Goal: Obtain resource: Download file/media

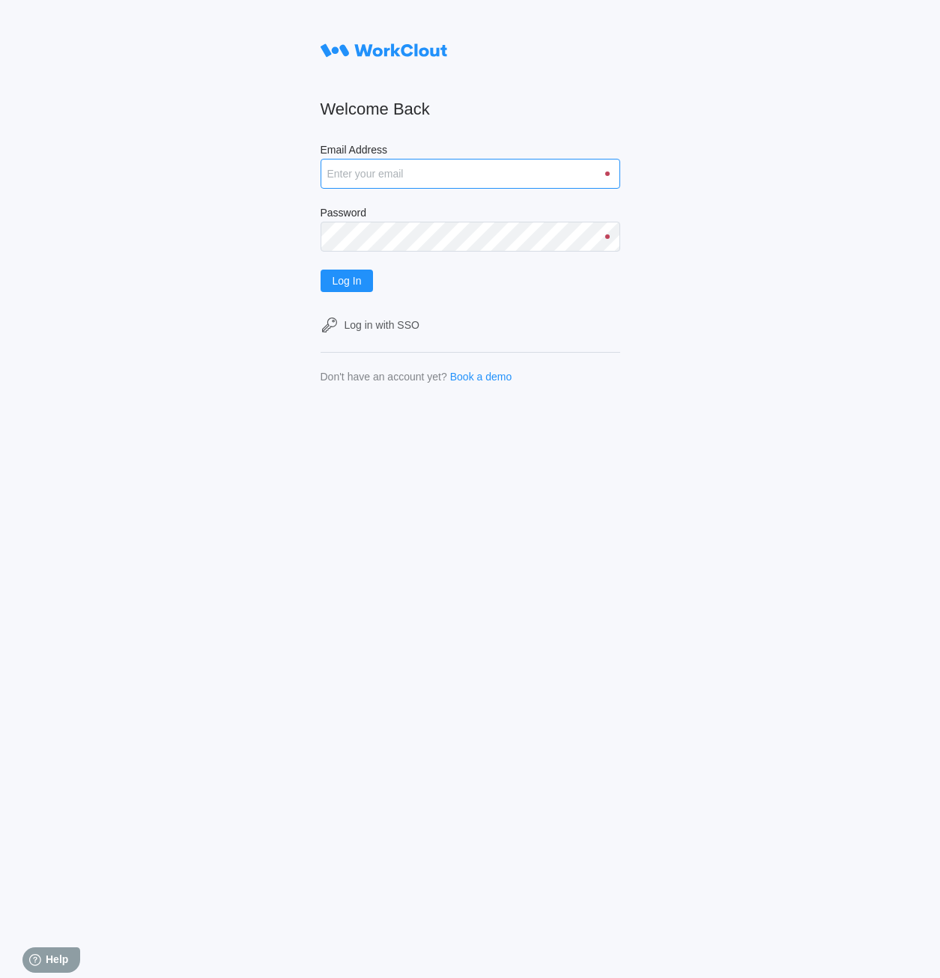
drag, startPoint x: 398, startPoint y: 172, endPoint x: 402, endPoint y: 181, distance: 10.0
click at [398, 172] on input "Email Address" at bounding box center [470, 174] width 300 height 30
type input "[EMAIL_ADDRESS][DOMAIN_NAME]"
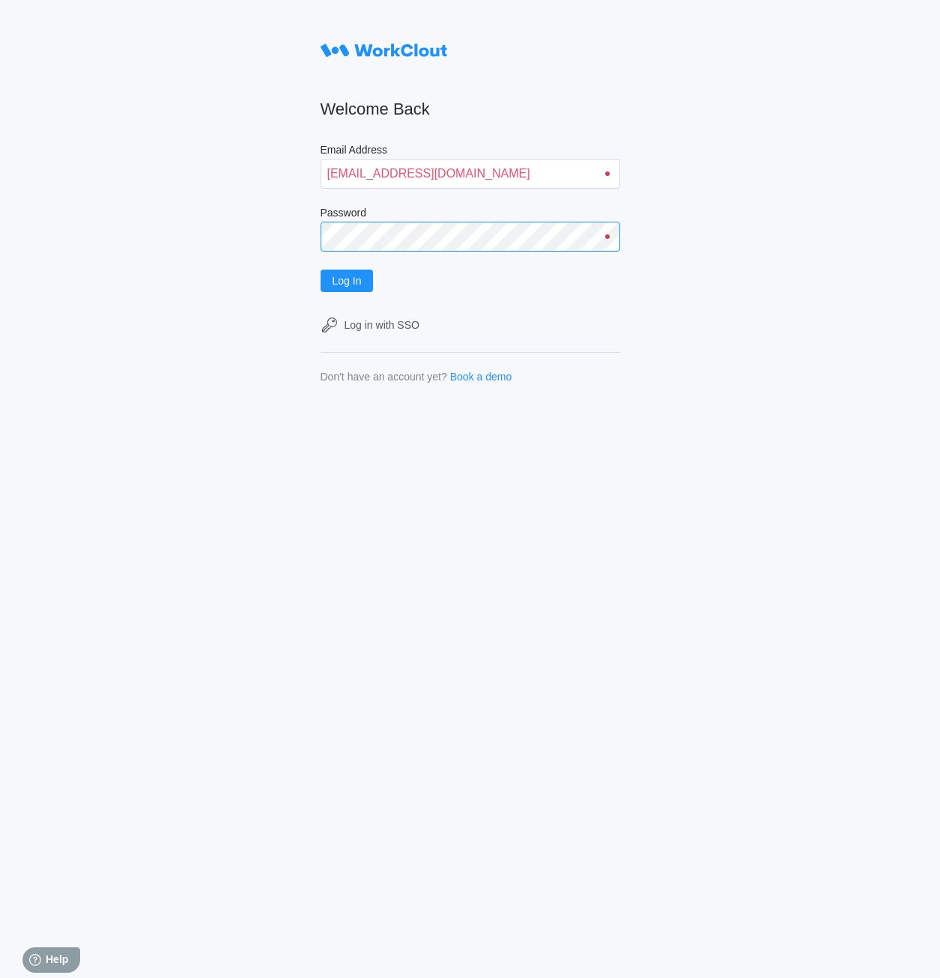
click at [320, 270] on button "Log In" at bounding box center [346, 281] width 53 height 22
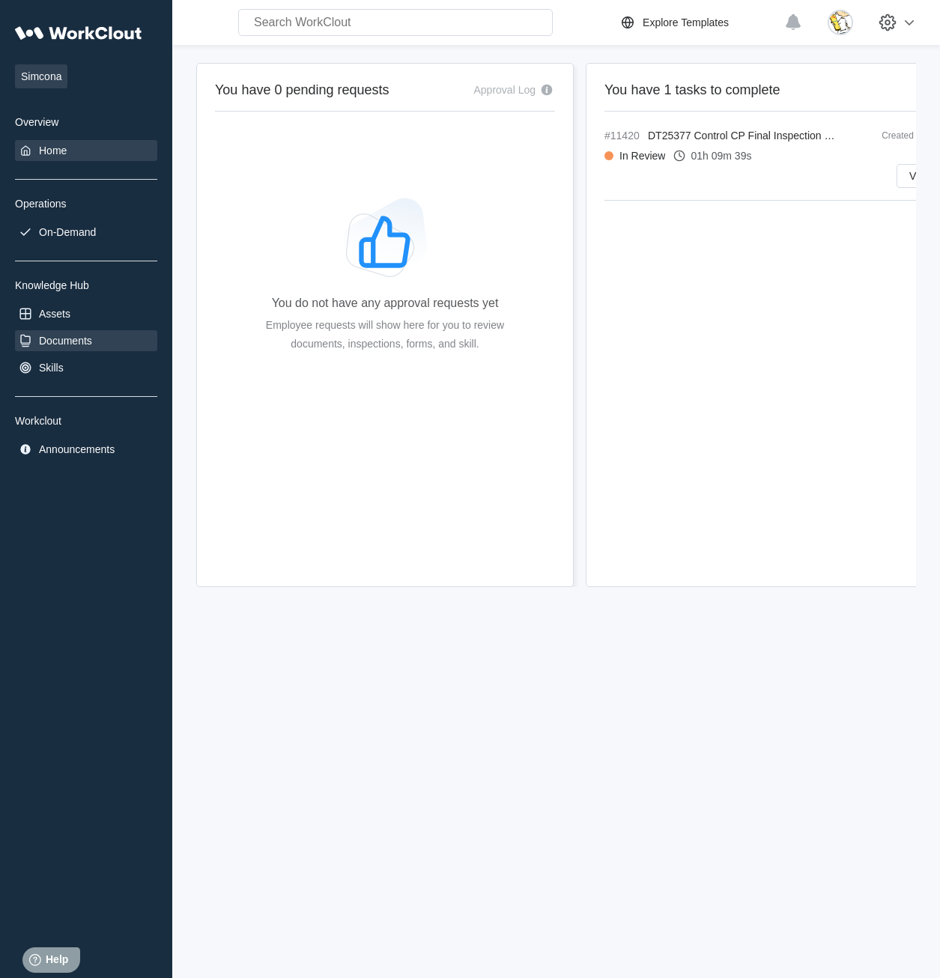
click at [73, 343] on div "Documents" at bounding box center [65, 341] width 53 height 12
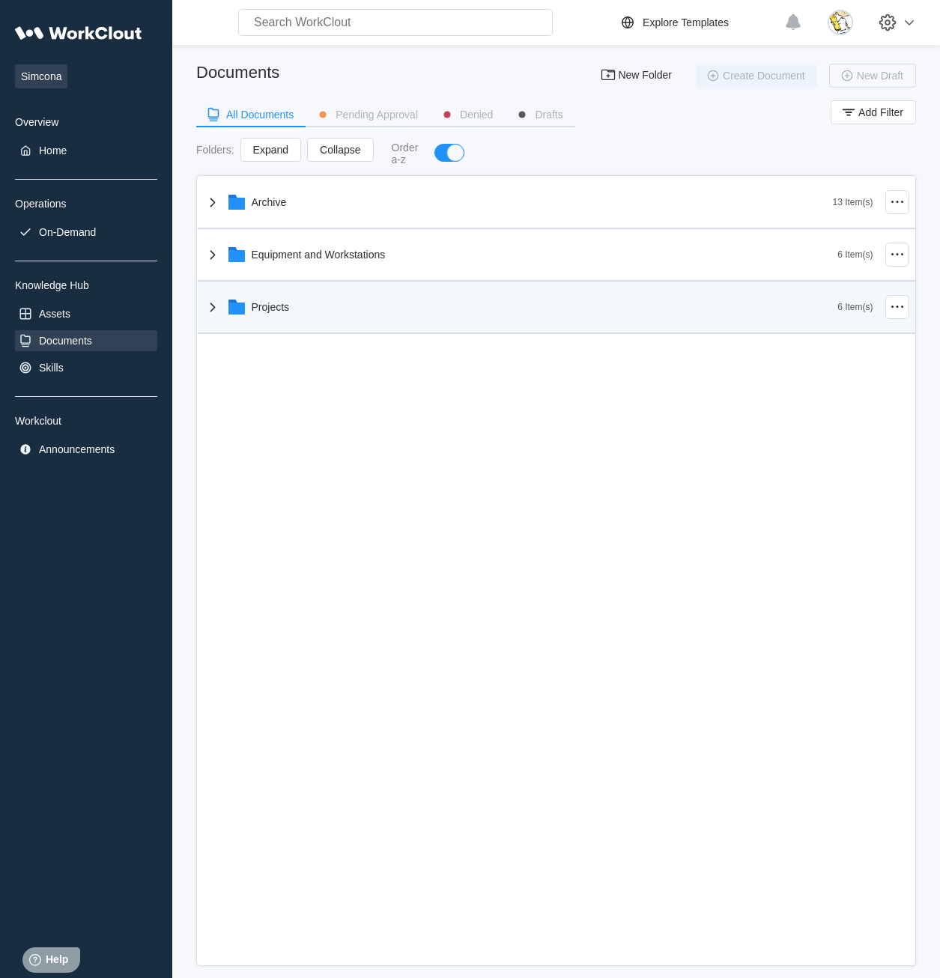
click at [303, 306] on div "Projects" at bounding box center [521, 307] width 634 height 39
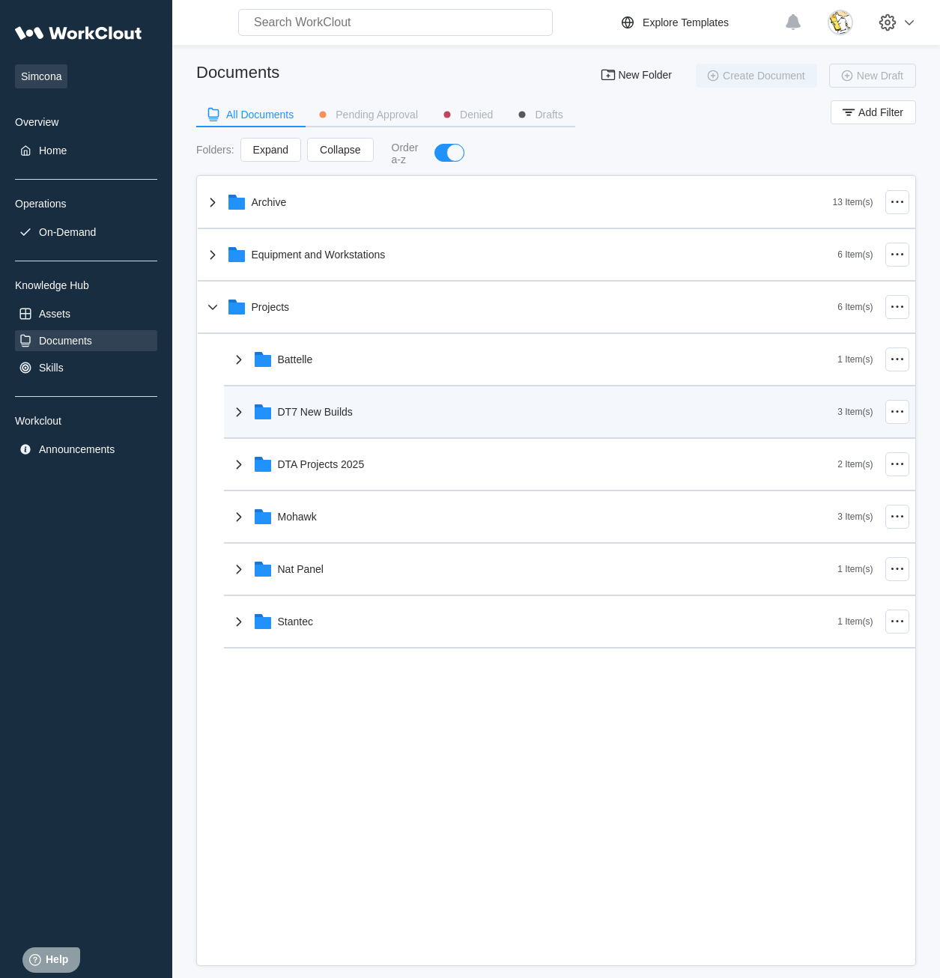
click at [333, 412] on div "DT7 New Builds" at bounding box center [315, 412] width 75 height 12
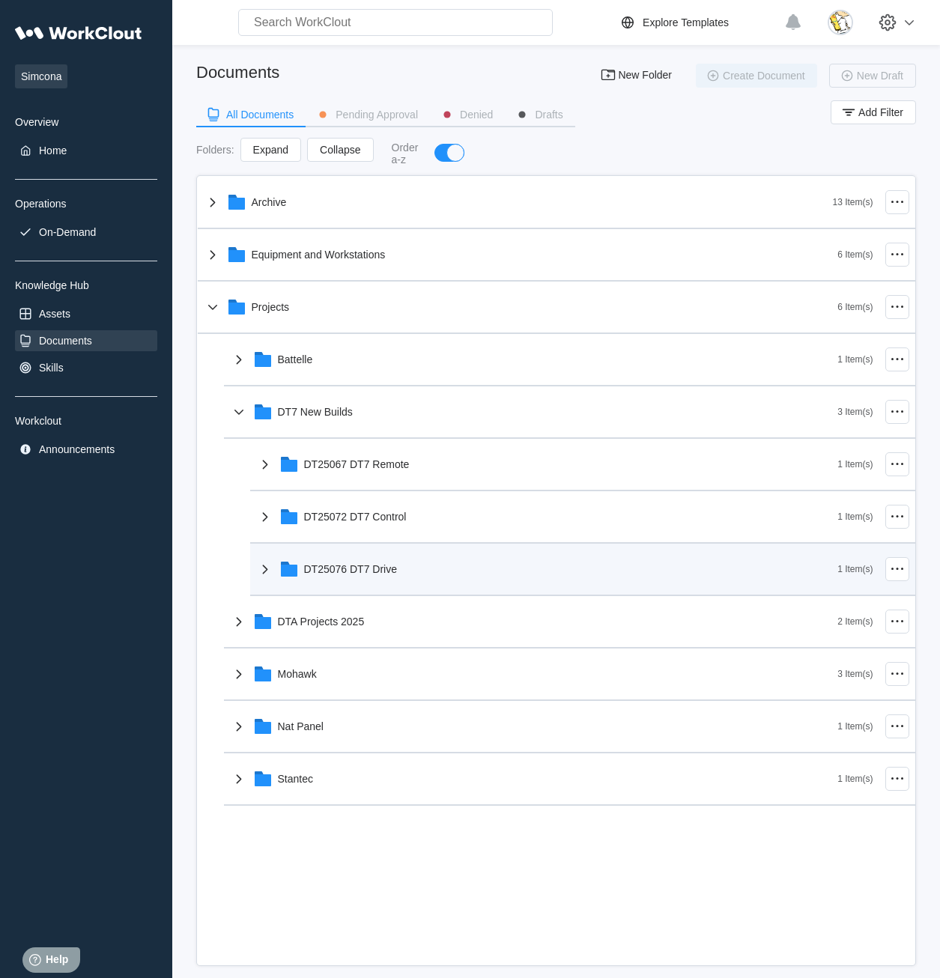
click at [371, 571] on div "DT25076 DT7 Drive" at bounding box center [351, 569] width 94 height 12
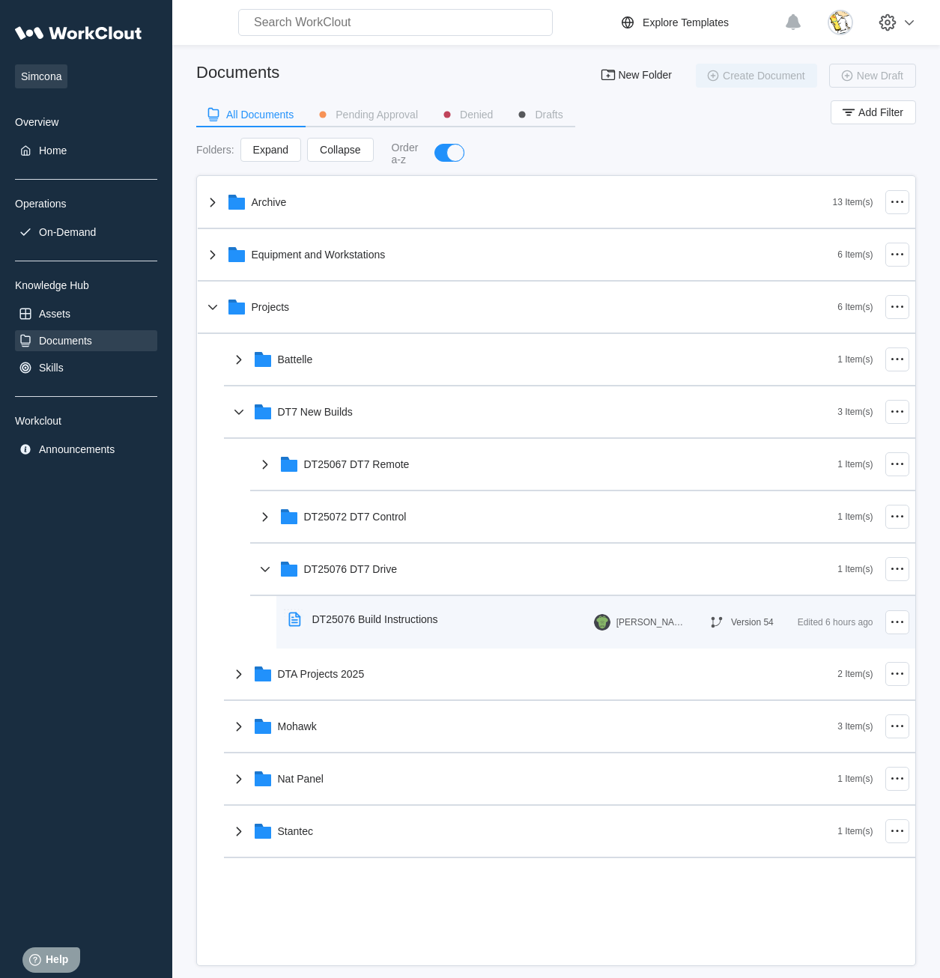
click at [385, 610] on div "DT25076 Build Instructions" at bounding box center [366, 619] width 168 height 34
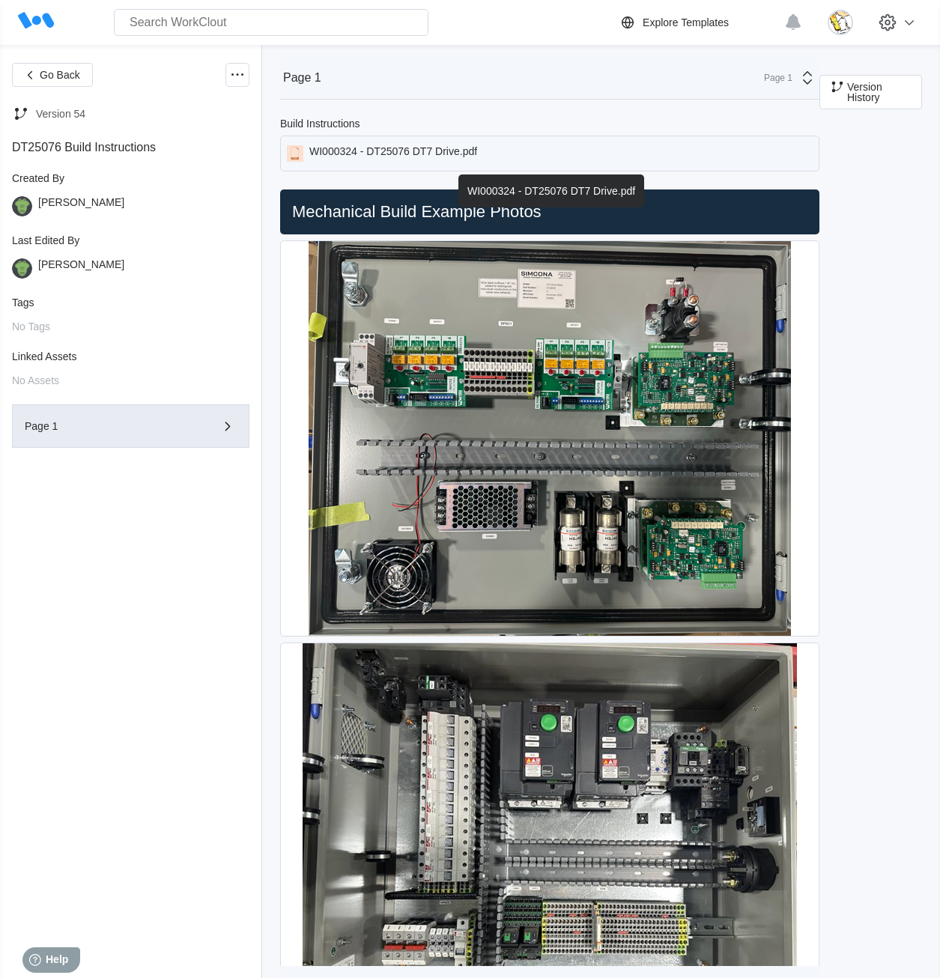
click at [383, 159] on div "WI000324 - DT25076 DT7 Drive.pdf" at bounding box center [393, 153] width 168 height 16
